Goal: Find specific page/section: Find specific page/section

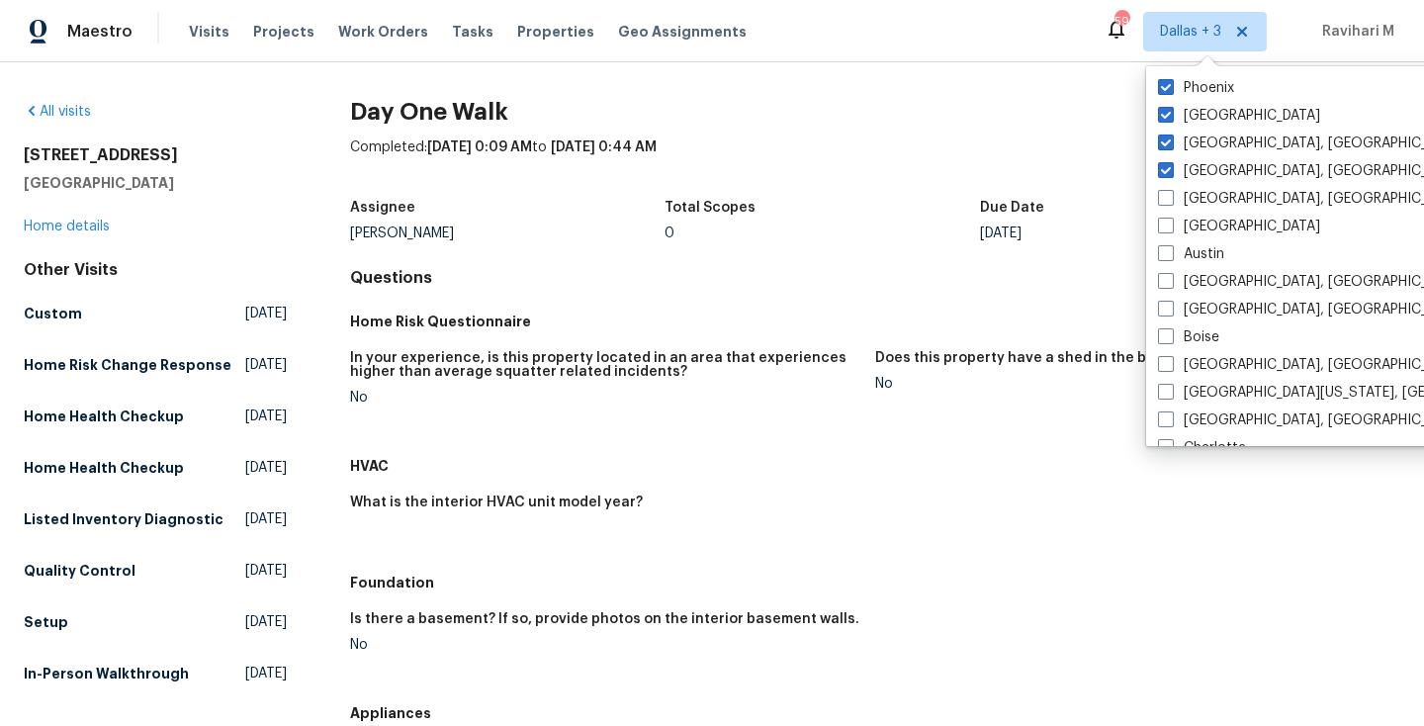
scroll to position [1022, 0]
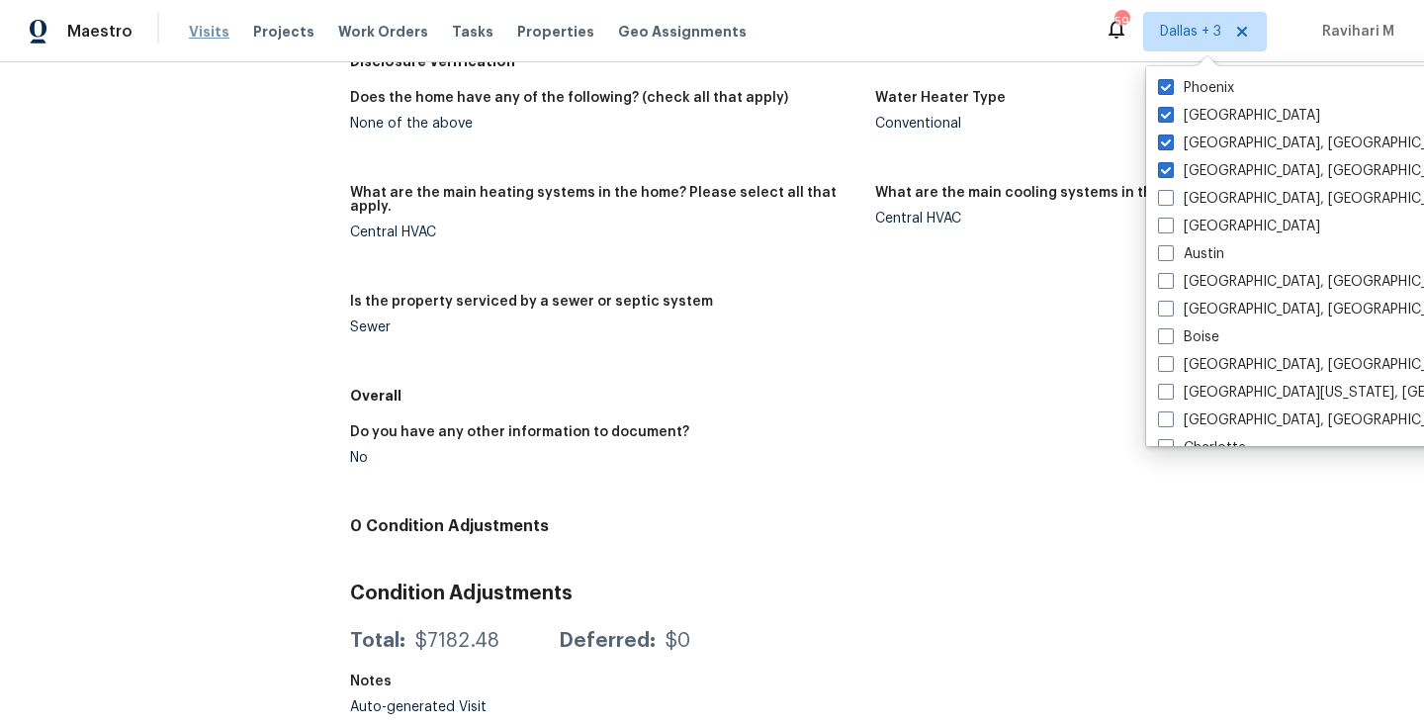
click at [201, 41] on span "Visits" at bounding box center [209, 32] width 41 height 20
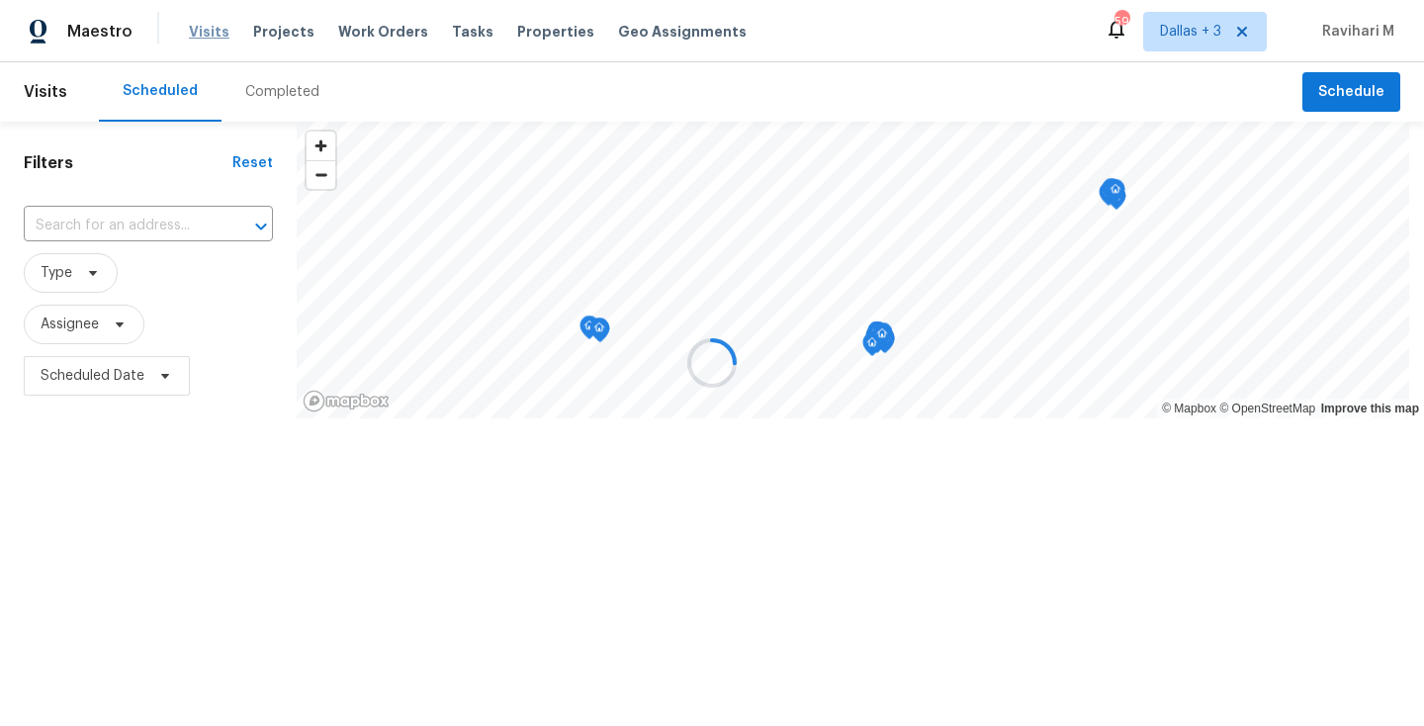
click at [201, 41] on div at bounding box center [712, 363] width 1424 height 726
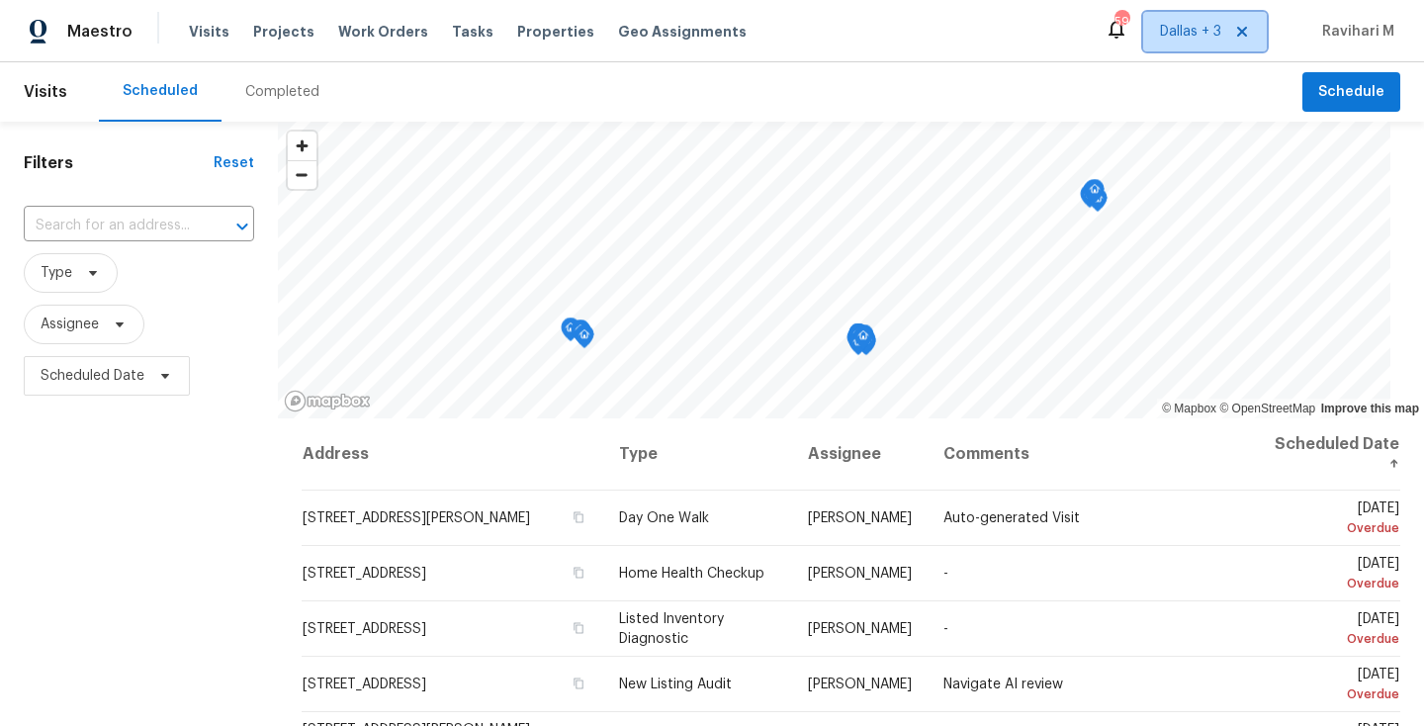
click at [1166, 35] on span "Dallas + 3" at bounding box center [1190, 32] width 61 height 20
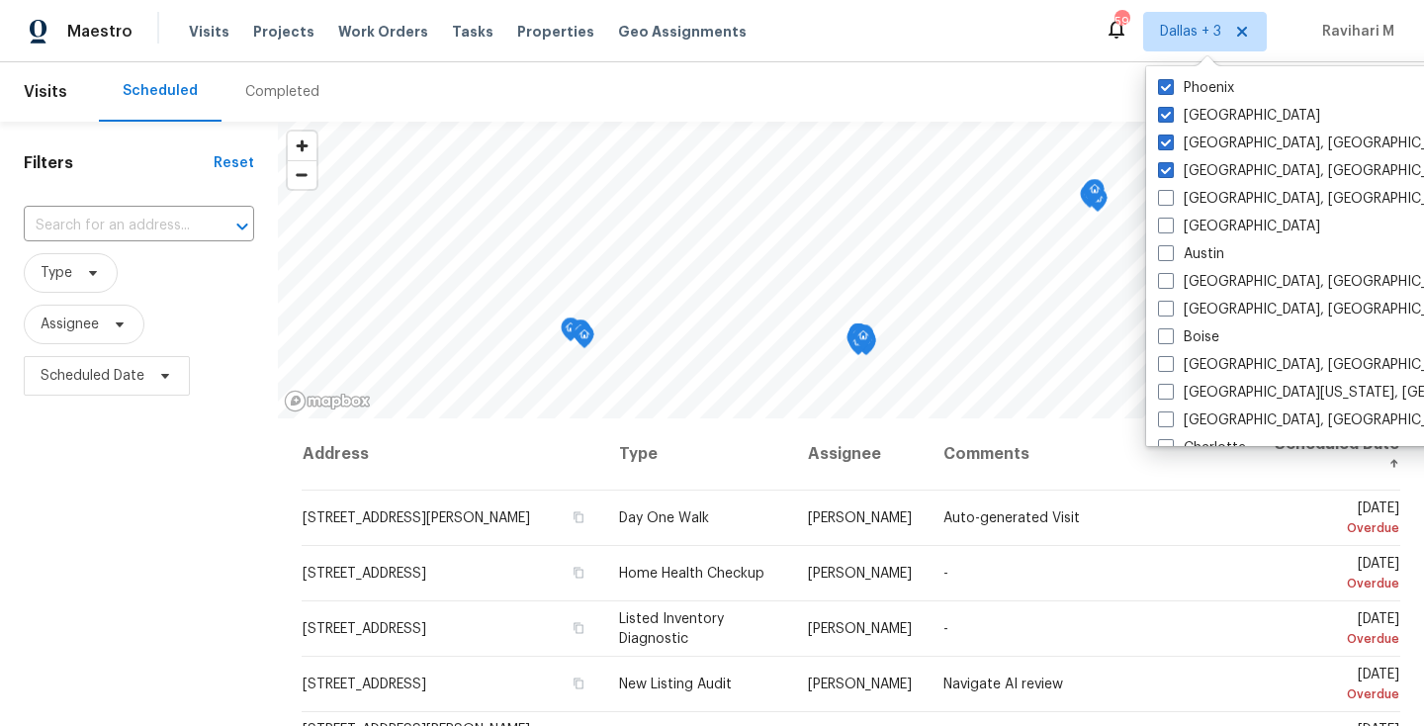
click at [327, 112] on div "Completed" at bounding box center [282, 91] width 122 height 59
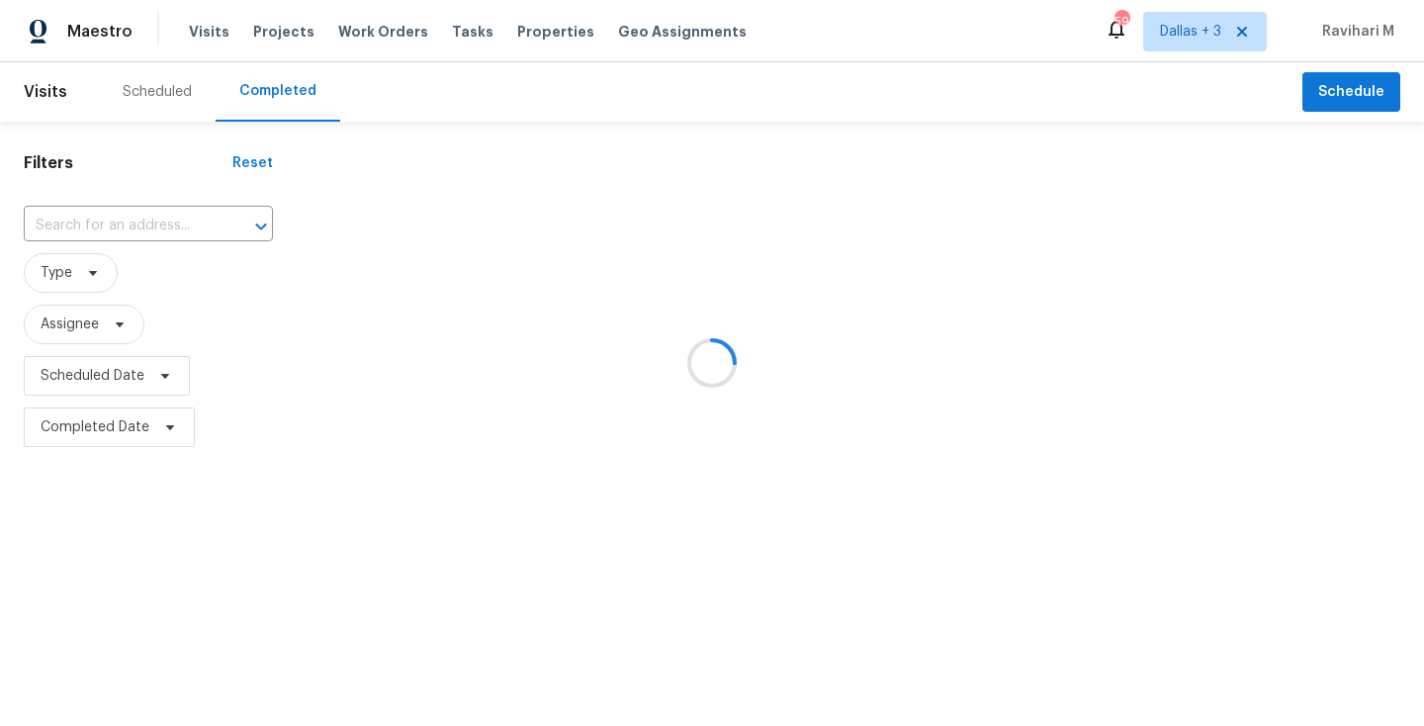
click at [306, 112] on div at bounding box center [712, 363] width 1424 height 726
click at [152, 225] on div at bounding box center [712, 363] width 1424 height 726
click at [76, 216] on div at bounding box center [712, 363] width 1424 height 726
click at [75, 228] on div at bounding box center [712, 363] width 1424 height 726
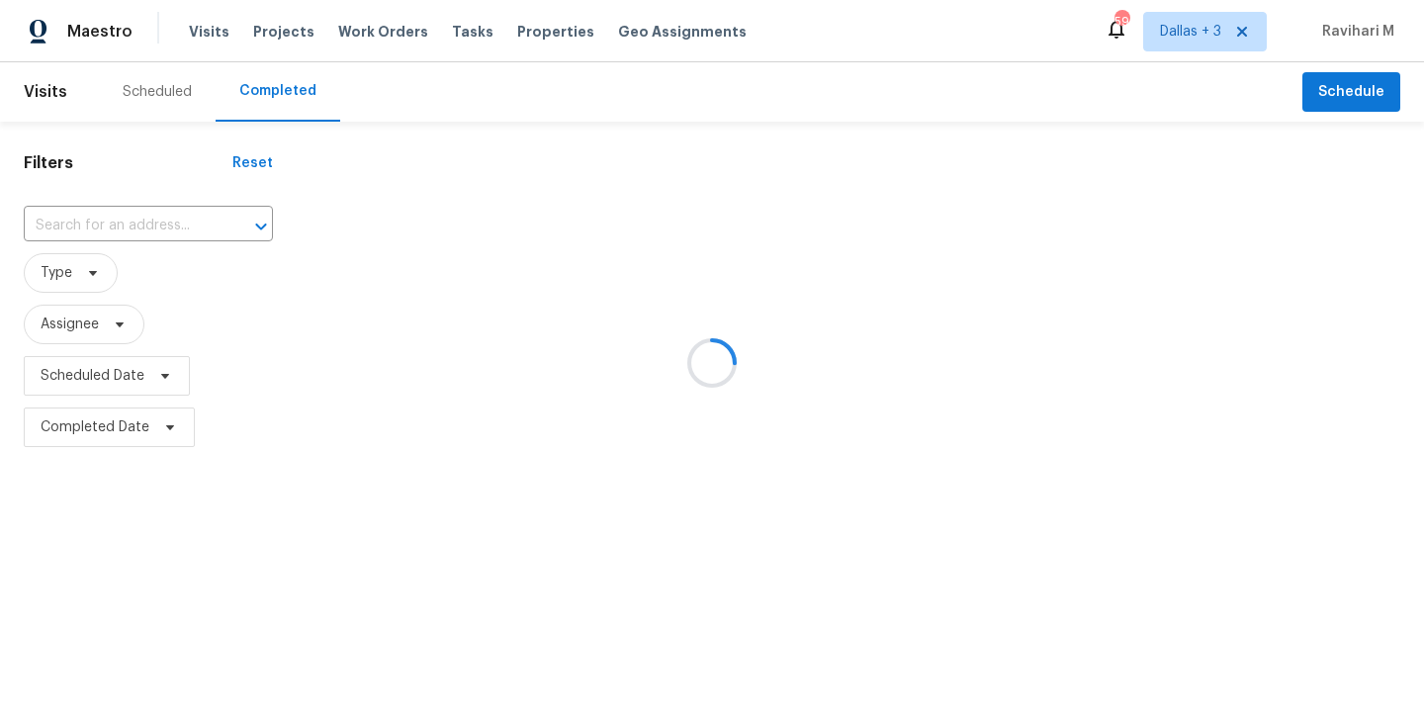
click at [75, 228] on div at bounding box center [712, 363] width 1424 height 726
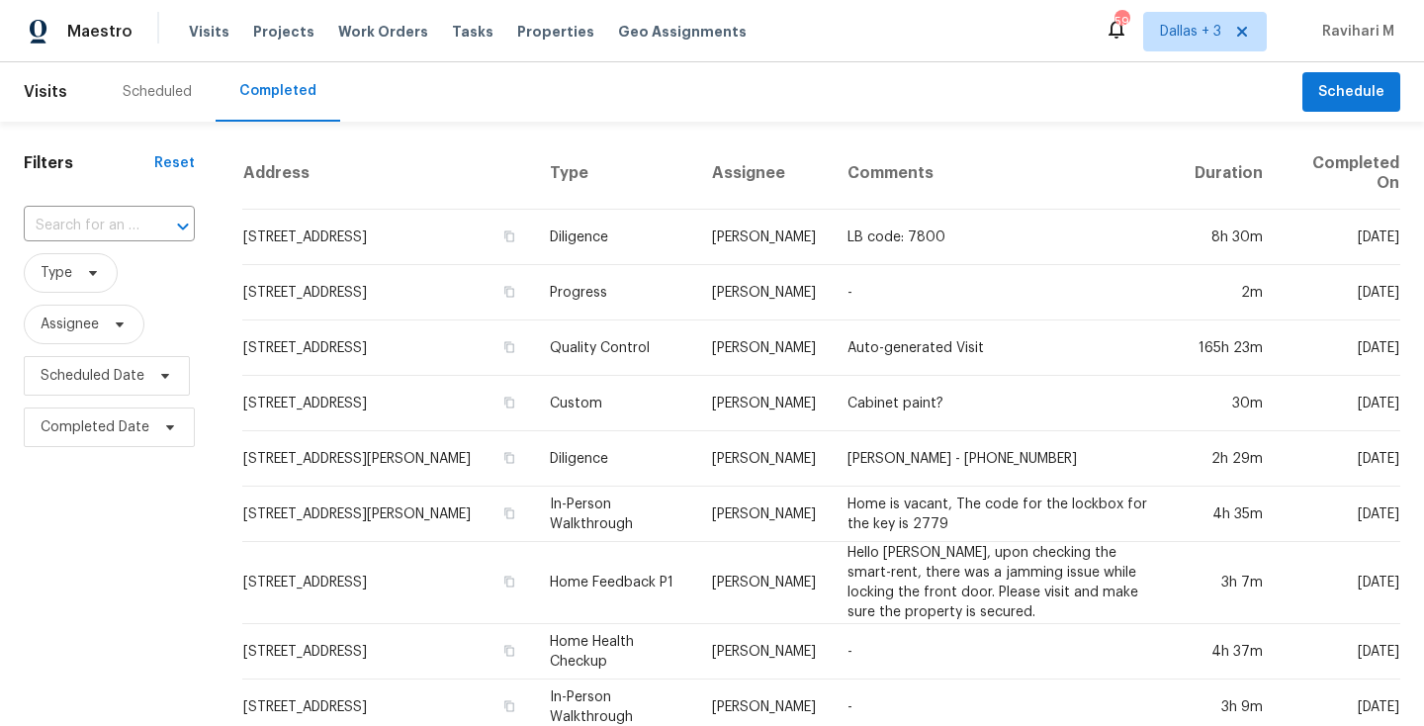
click at [75, 228] on input "text" at bounding box center [82, 226] width 116 height 31
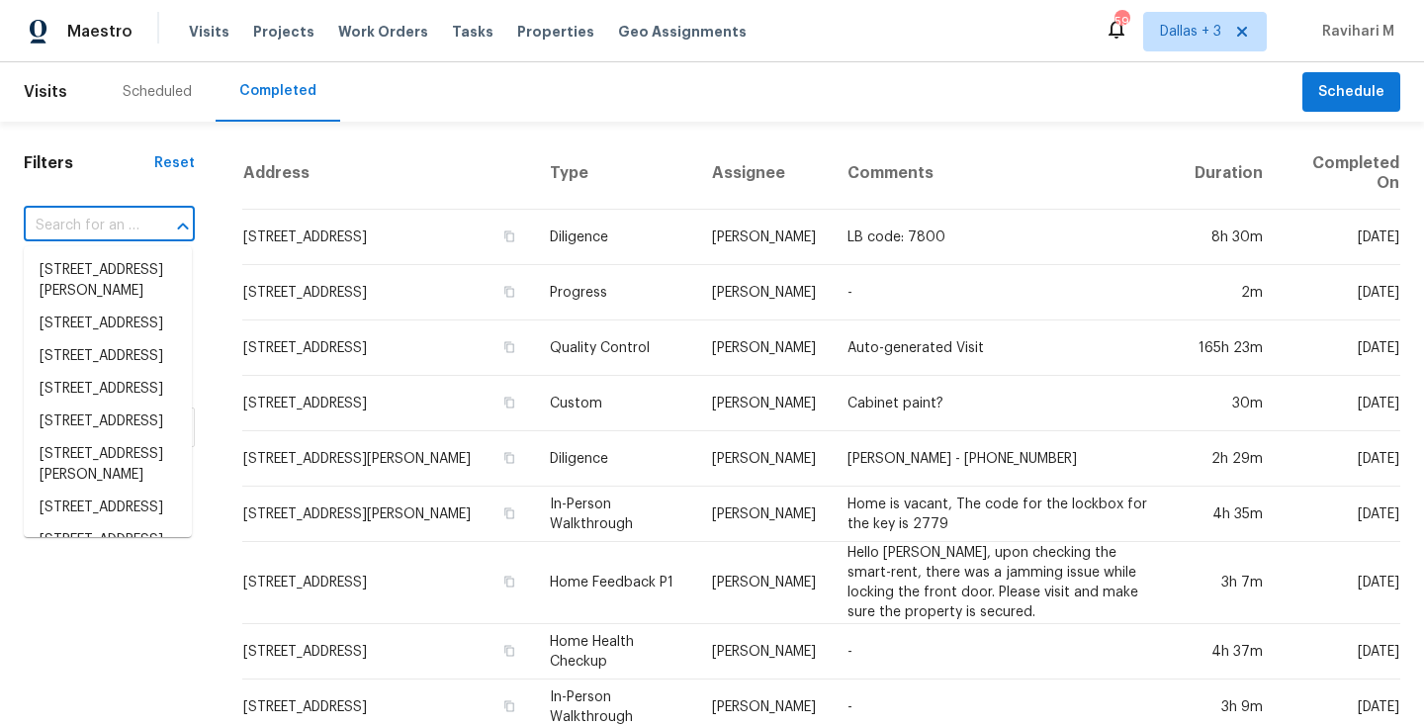
paste input "[STREET_ADDRESS]"
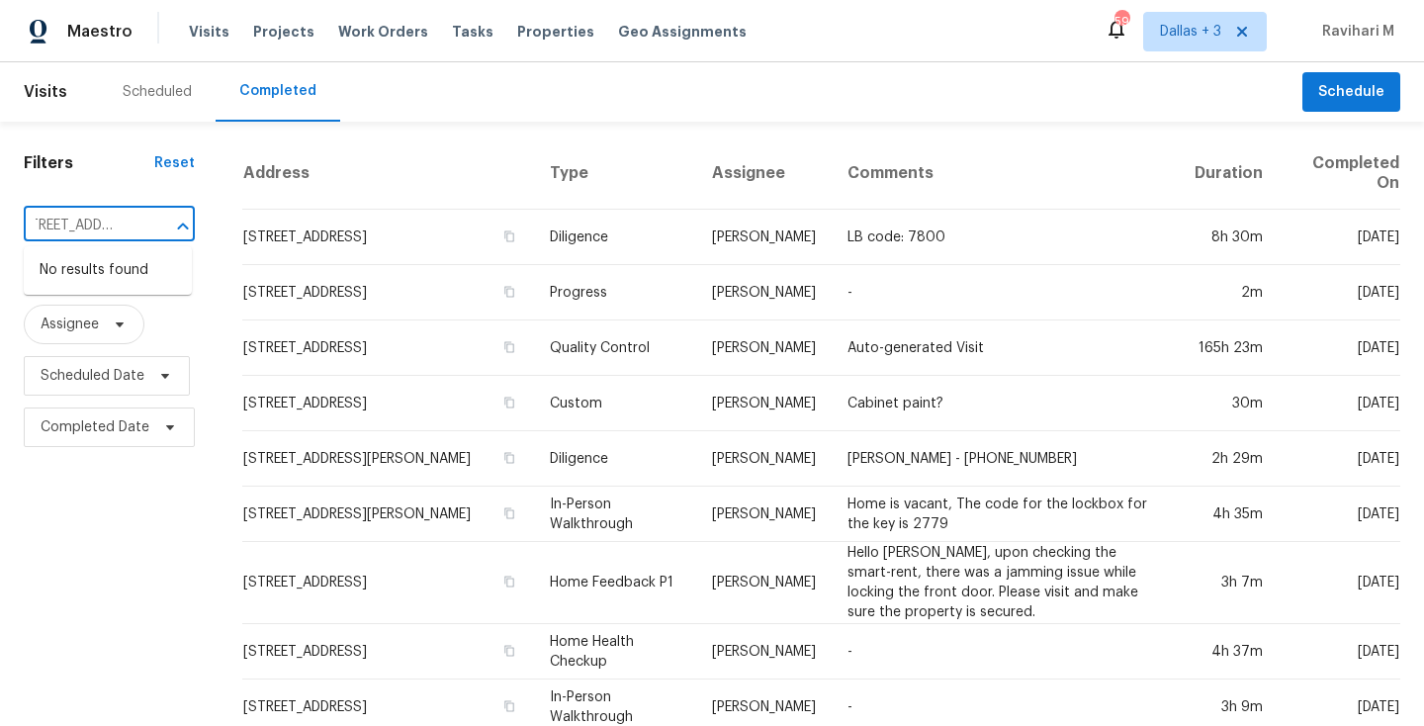
type input "[STREET_ADDRESS]"
click at [106, 232] on input "text" at bounding box center [82, 226] width 116 height 31
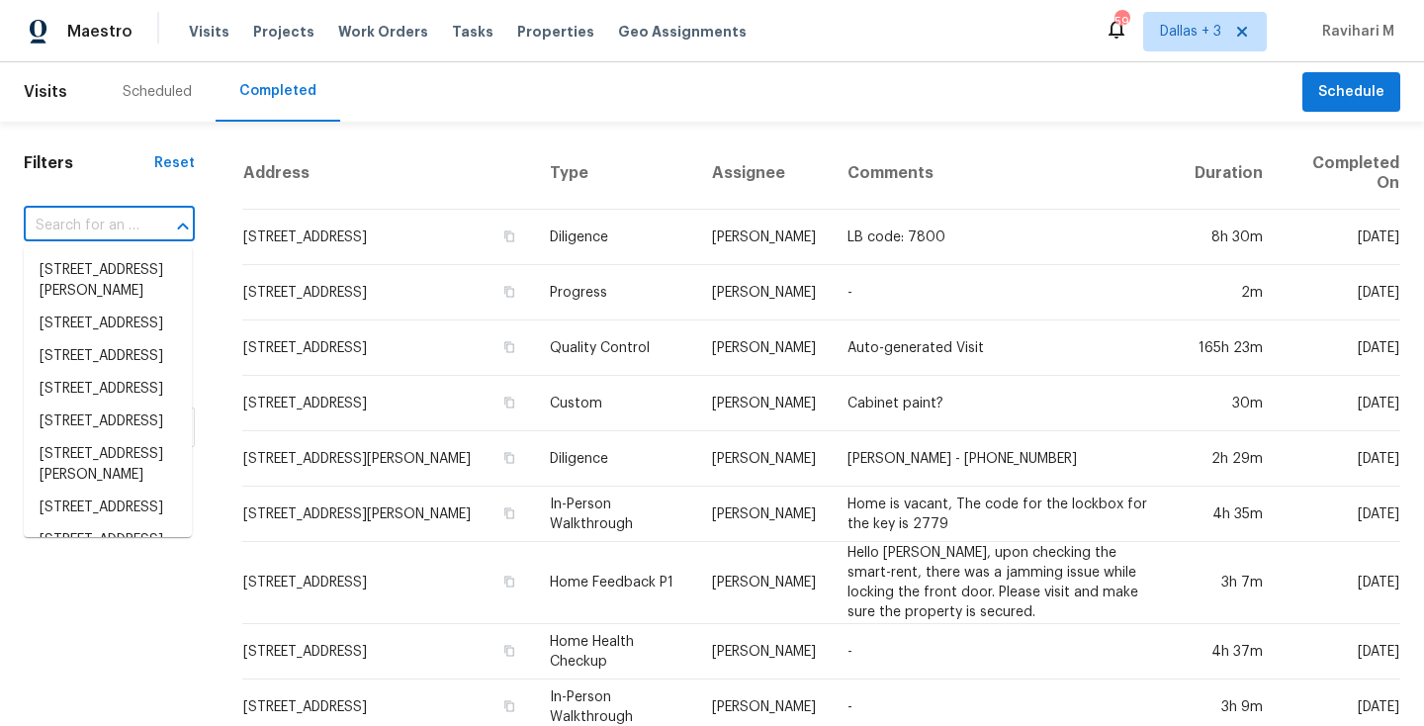
paste input "[STREET_ADDRESS]"
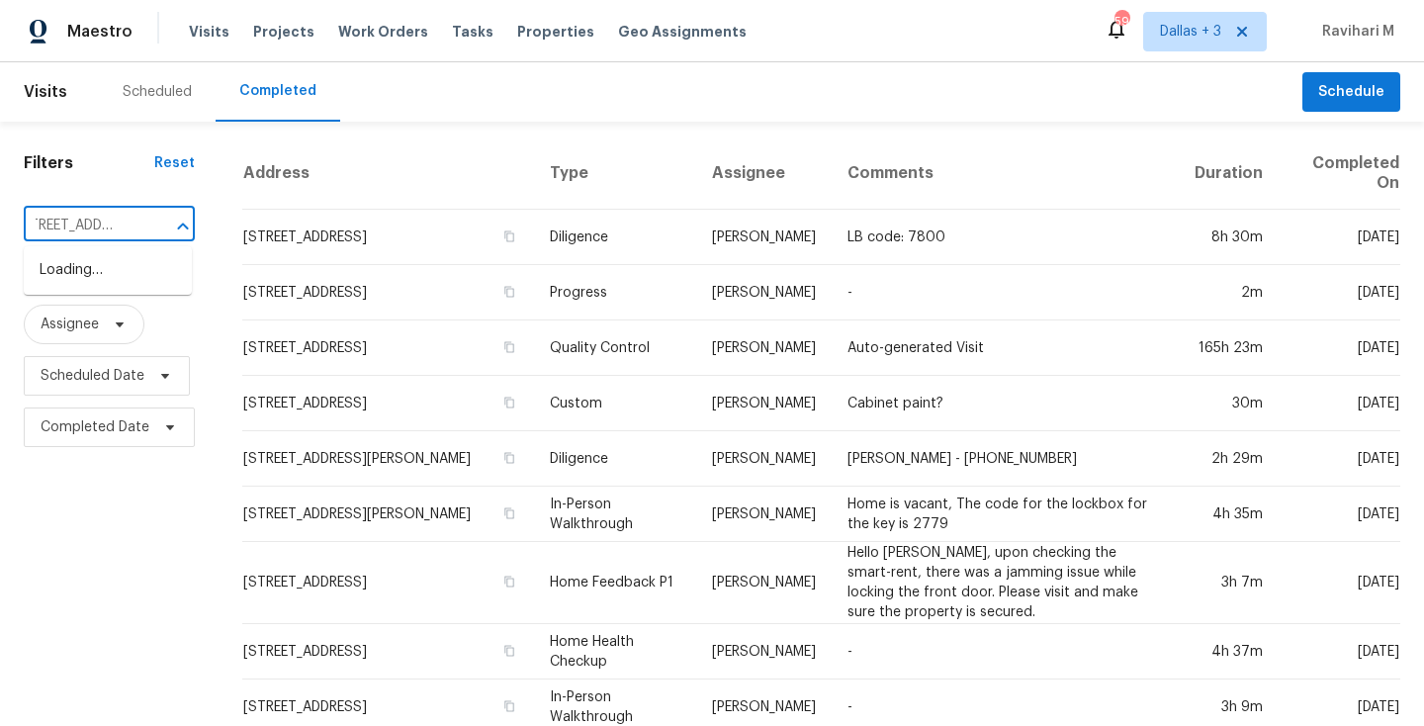
scroll to position [0, 34]
type input "500 N Roosevelt"
click at [89, 385] on li "[STREET_ADDRESS]" at bounding box center [108, 368] width 168 height 33
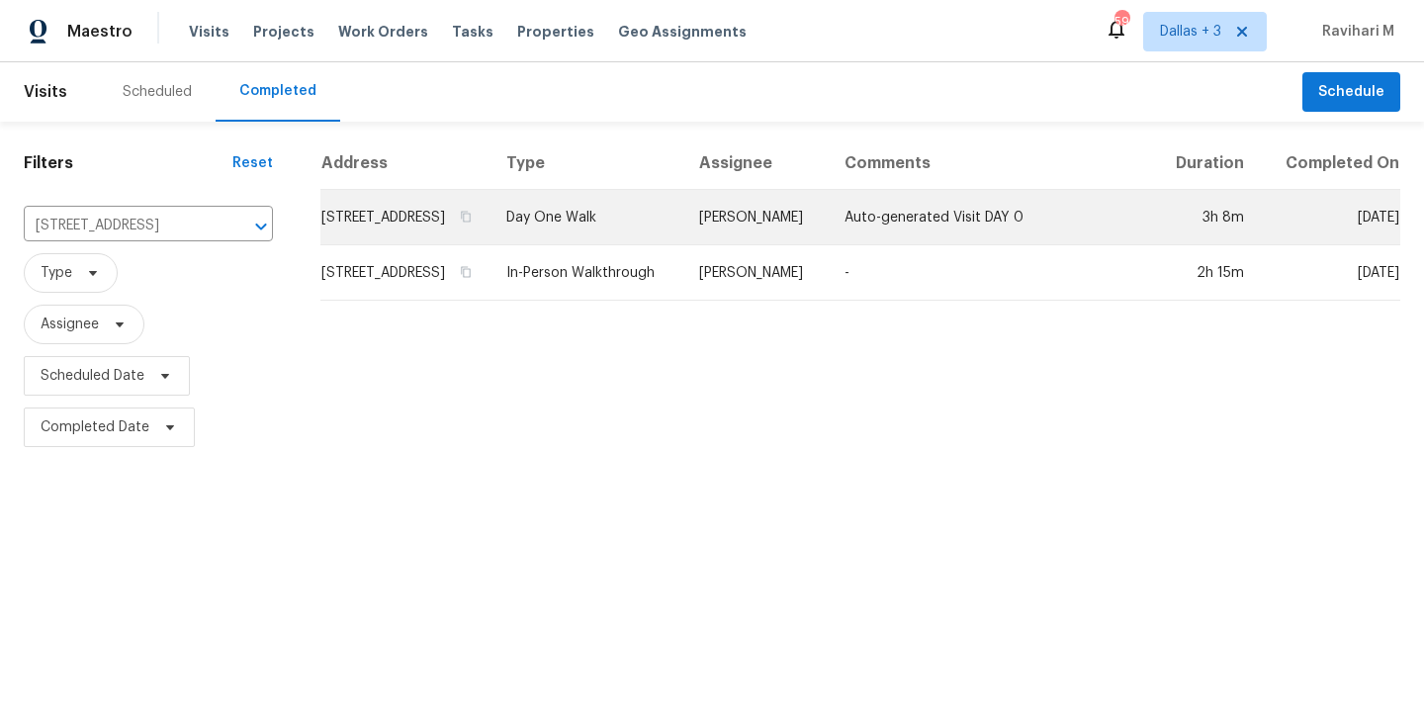
click at [400, 239] on td "[STREET_ADDRESS]" at bounding box center [405, 217] width 170 height 55
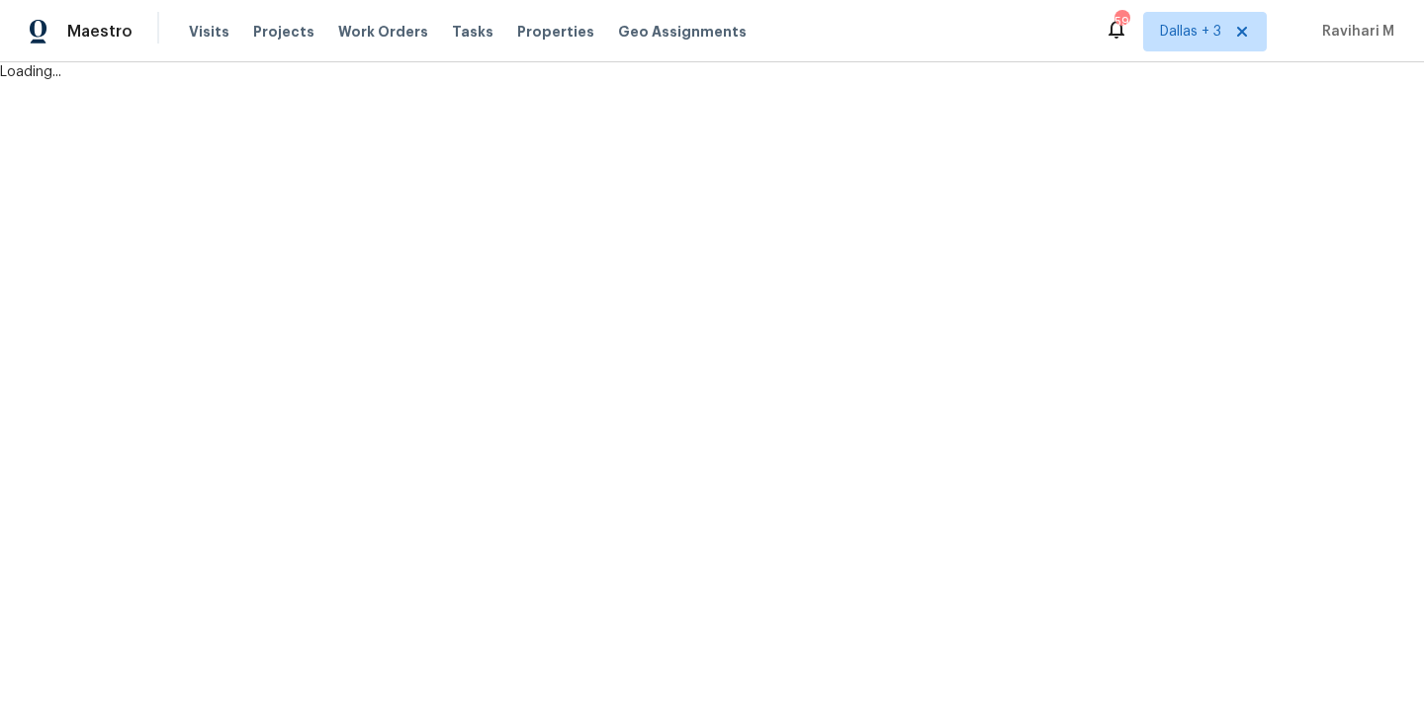
click at [400, 82] on html "Maestro Visits Projects Work Orders Tasks Properties Geo Assignments 59 [GEOGRA…" at bounding box center [712, 41] width 1424 height 82
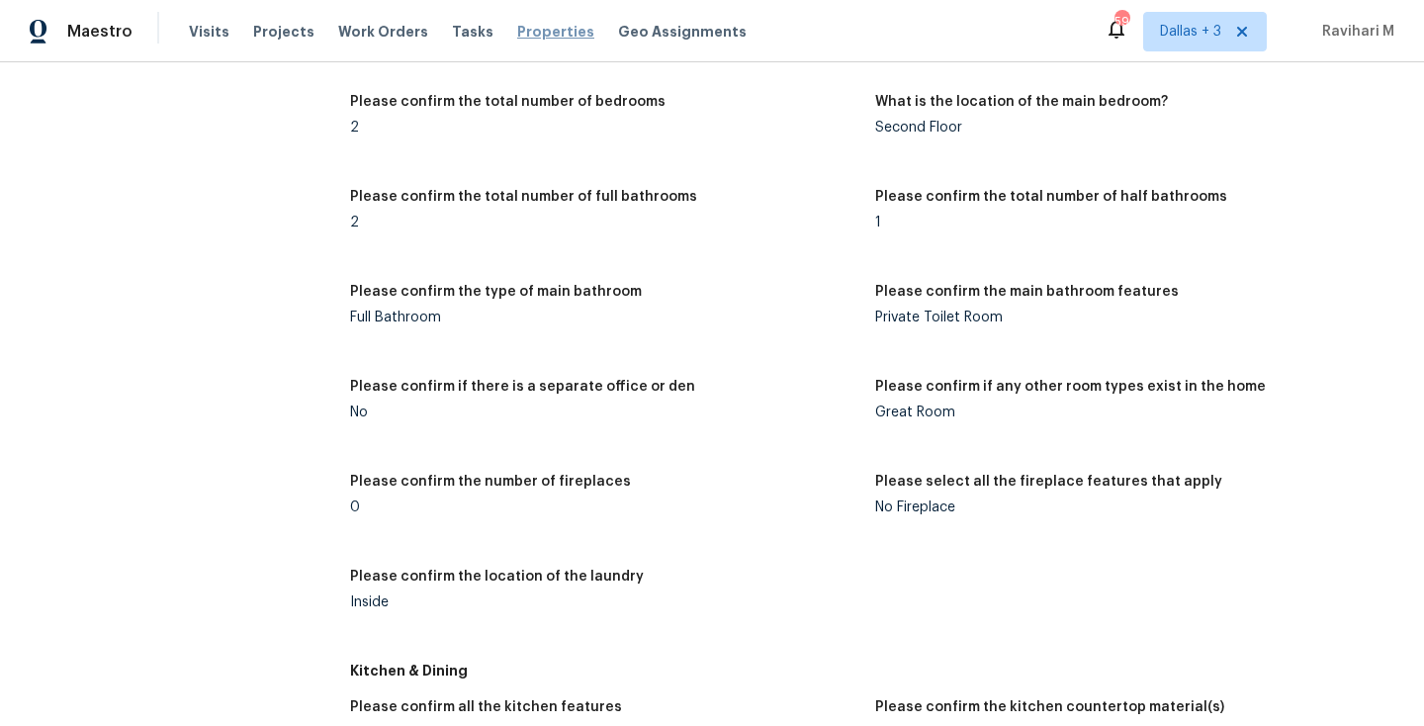
scroll to position [2220, 0]
